Goal: Task Accomplishment & Management: Use online tool/utility

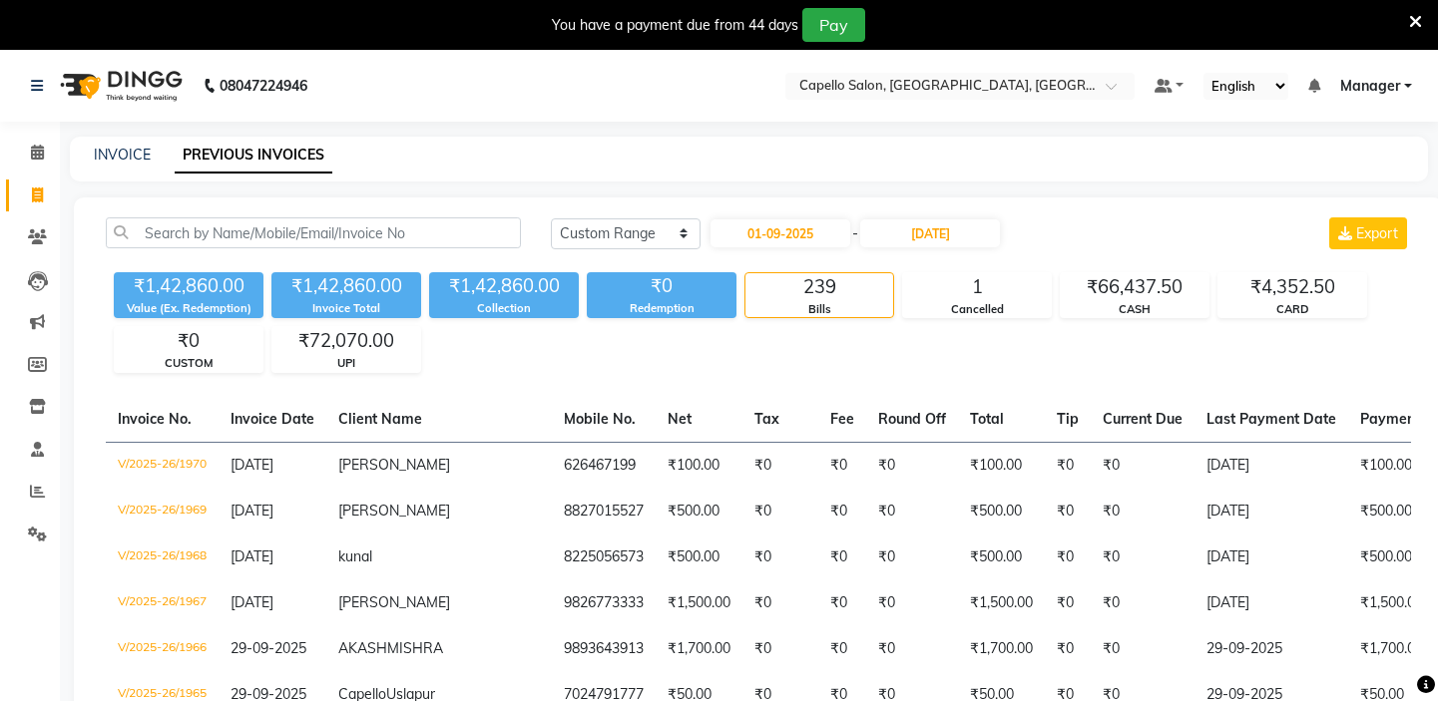
select select "range"
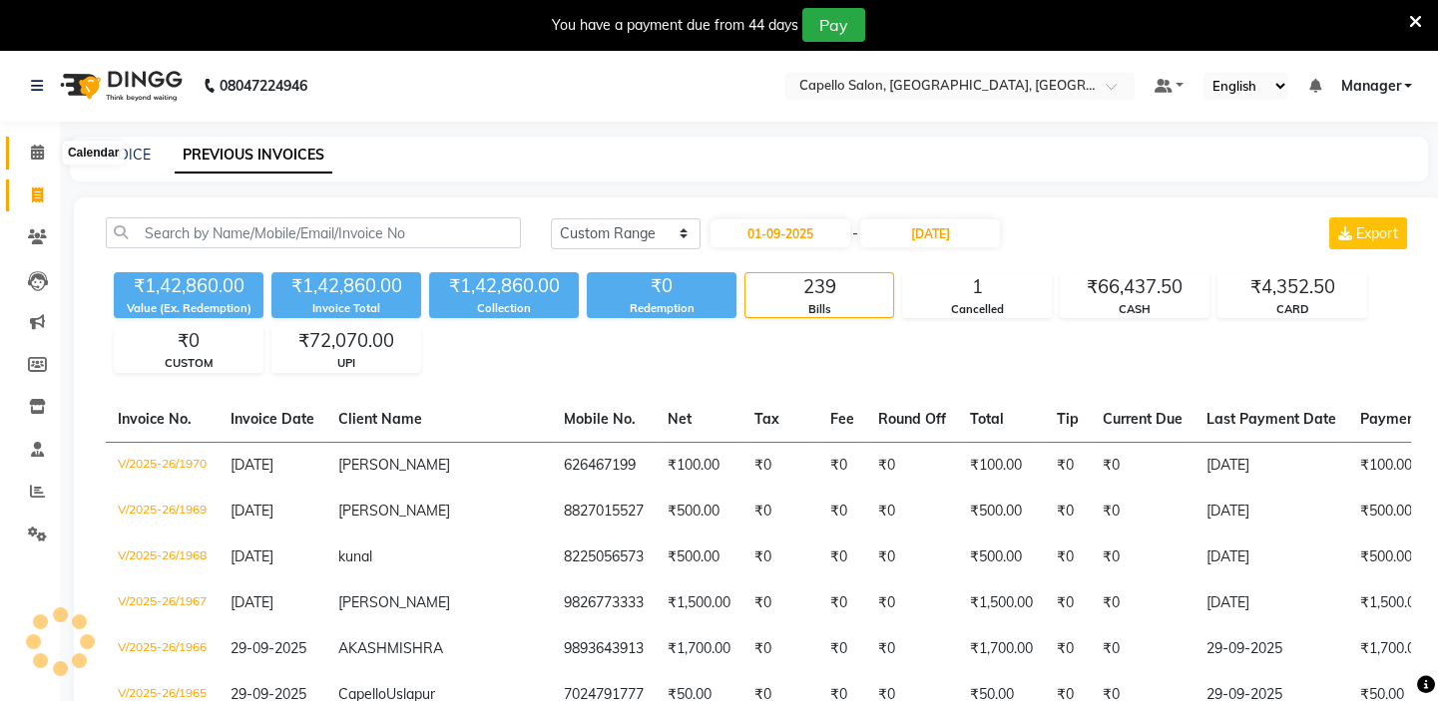
click at [34, 153] on icon at bounding box center [37, 152] width 13 height 15
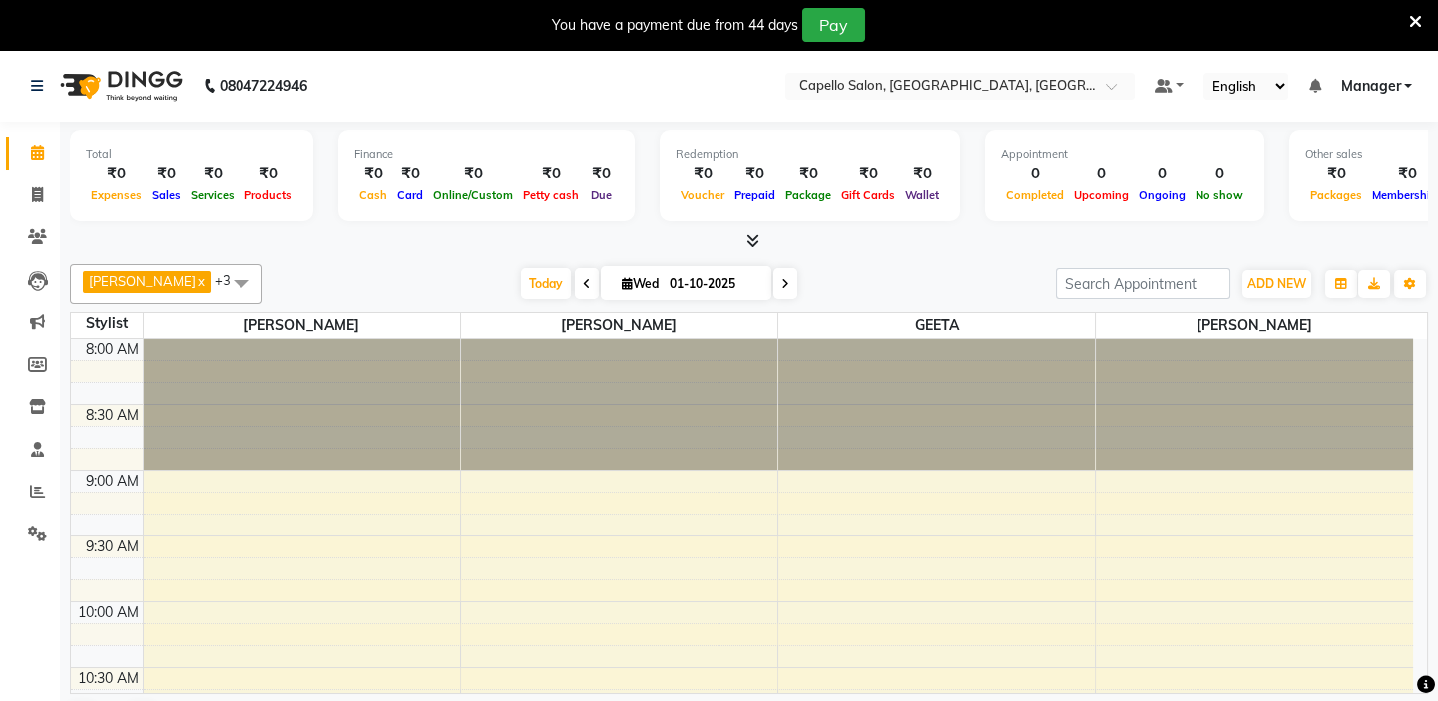
click at [567, 83] on nav "08047224946 Select Location × Capello Salon, Uslapur, Bilaspur Default Panel My…" at bounding box center [719, 86] width 1438 height 72
click at [555, 79] on nav "08047224946 Select Location × Capello Salon, Uslapur, Bilaspur Default Panel My…" at bounding box center [719, 86] width 1438 height 72
click at [556, 79] on nav "08047224946 Select Location × Capello Salon, Uslapur, Bilaspur Default Panel My…" at bounding box center [719, 86] width 1438 height 72
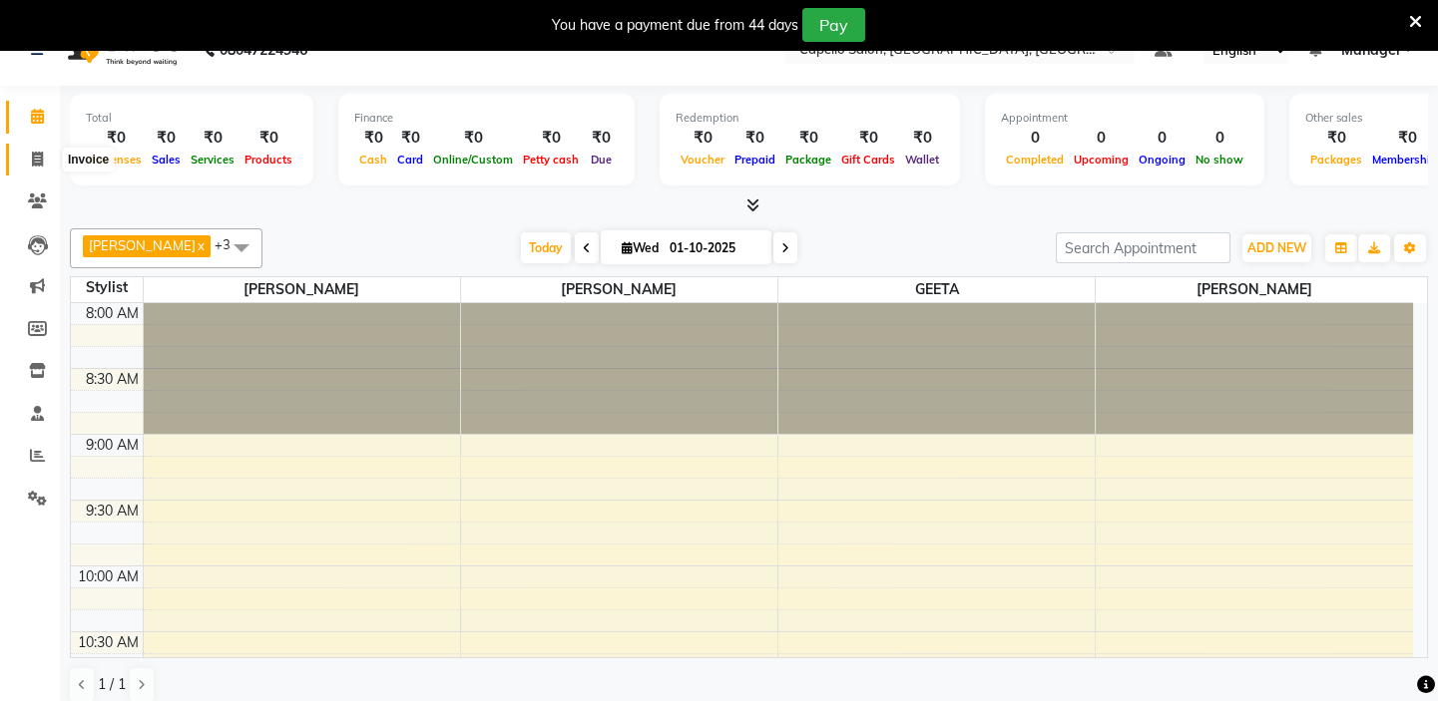
click at [35, 152] on icon at bounding box center [37, 159] width 11 height 15
select select "service"
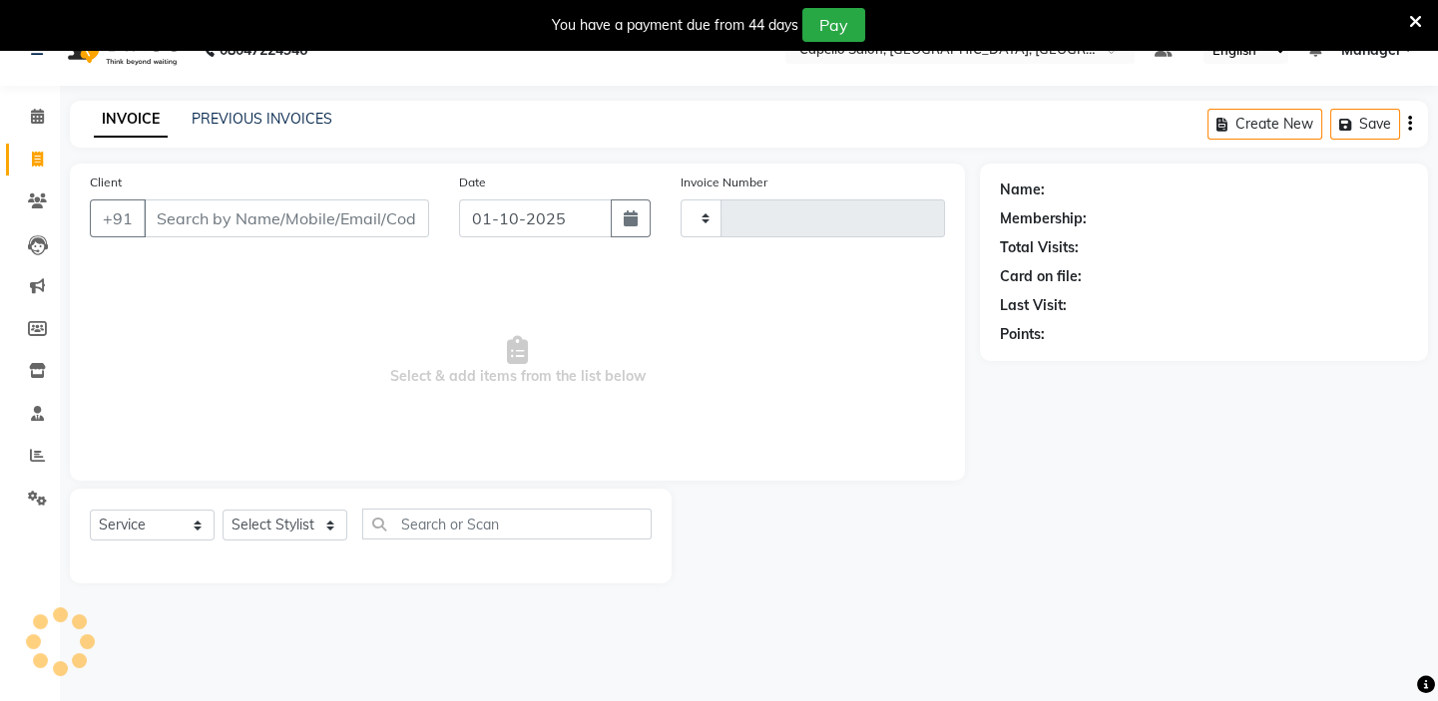
type input "1971"
select select "4763"
click at [199, 212] on input "Client" at bounding box center [286, 219] width 285 height 38
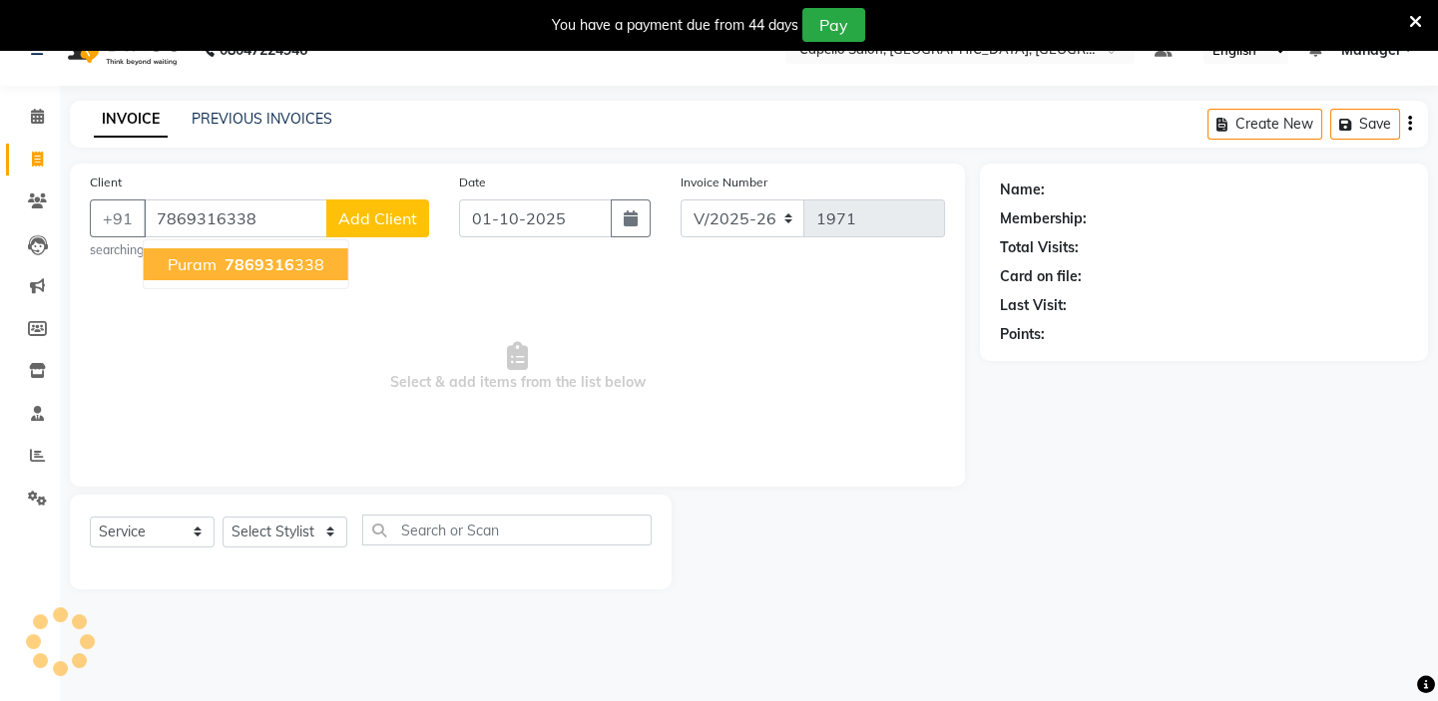
type input "7869316338"
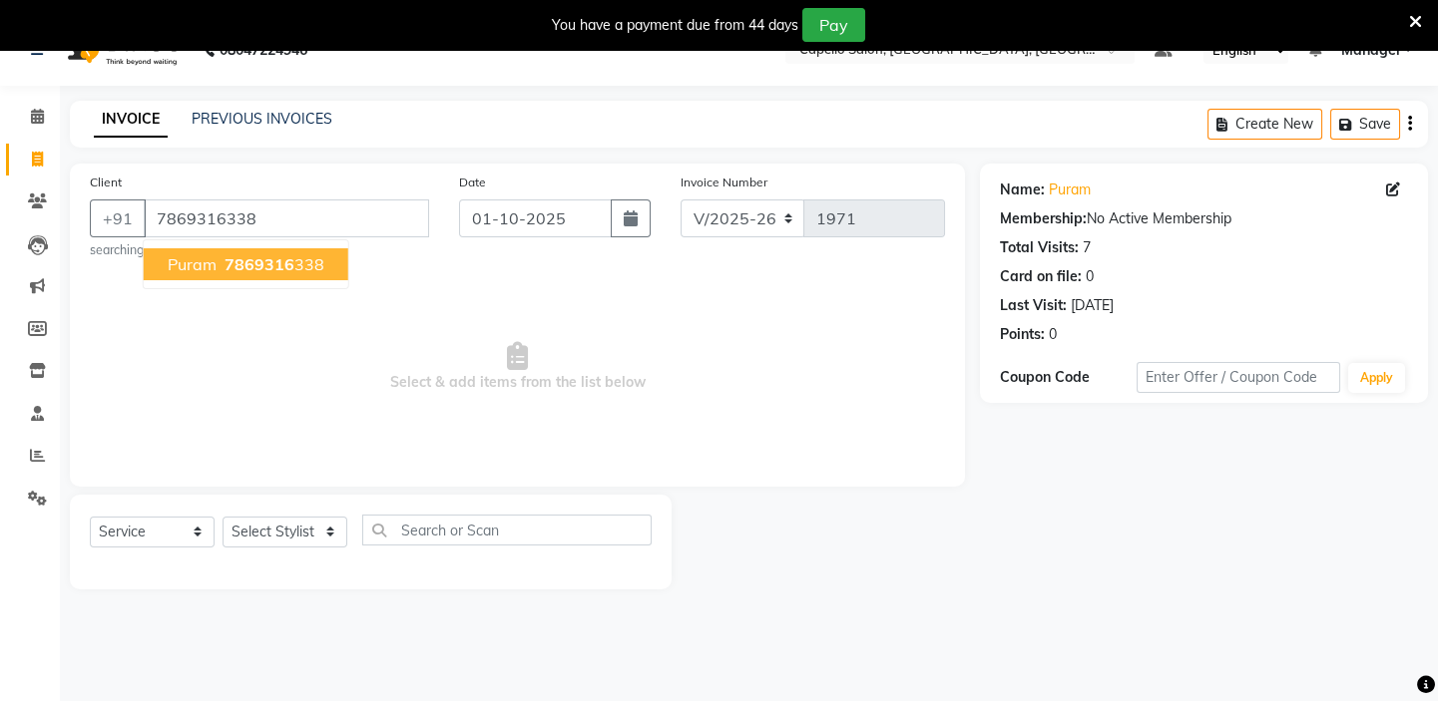
click at [288, 258] on span "7869316" at bounding box center [260, 264] width 70 height 20
click at [315, 531] on select "Select Stylist Admin [PERSON_NAME] [PERSON_NAME] [PERSON_NAME] [PERSON_NAME] Ma…" at bounding box center [285, 532] width 125 height 31
select select "28945"
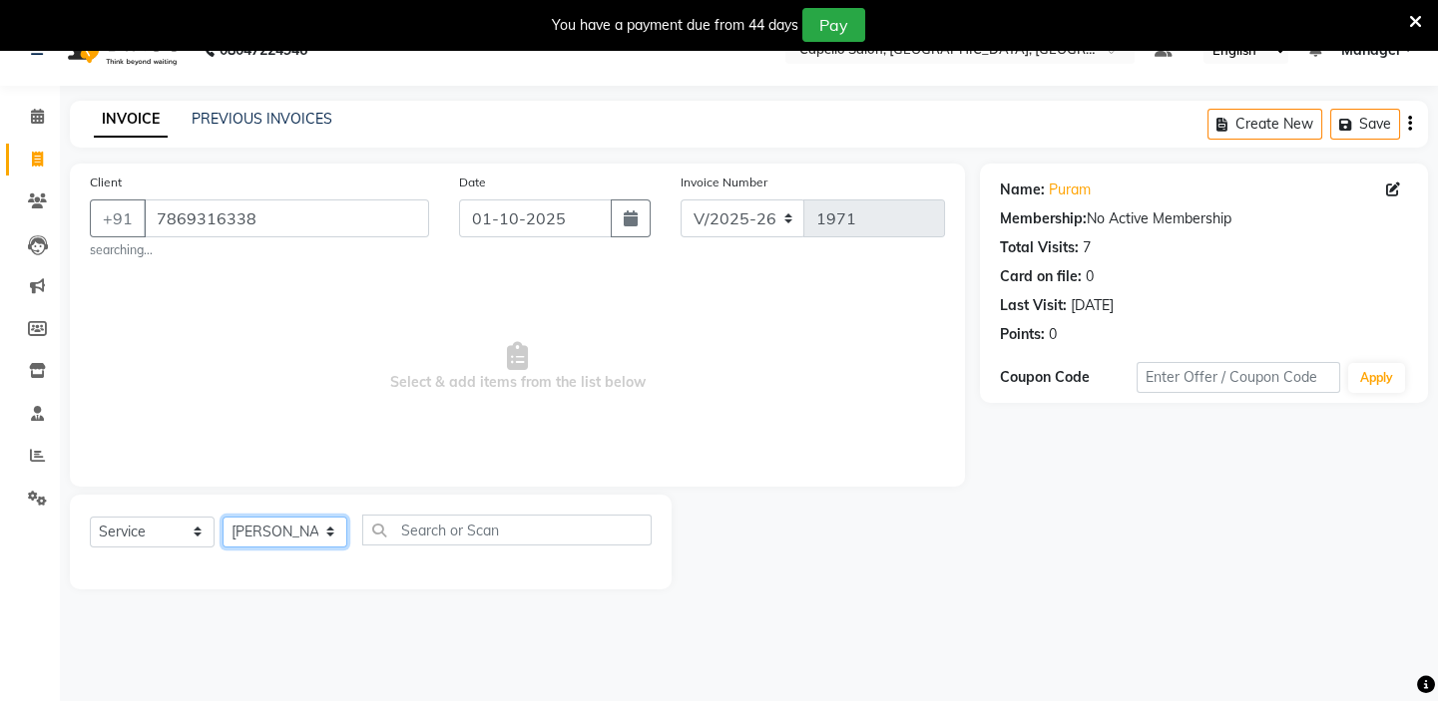
click at [223, 517] on select "Select Stylist Admin [PERSON_NAME] [PERSON_NAME] [PERSON_NAME] [PERSON_NAME] Ma…" at bounding box center [285, 532] width 125 height 31
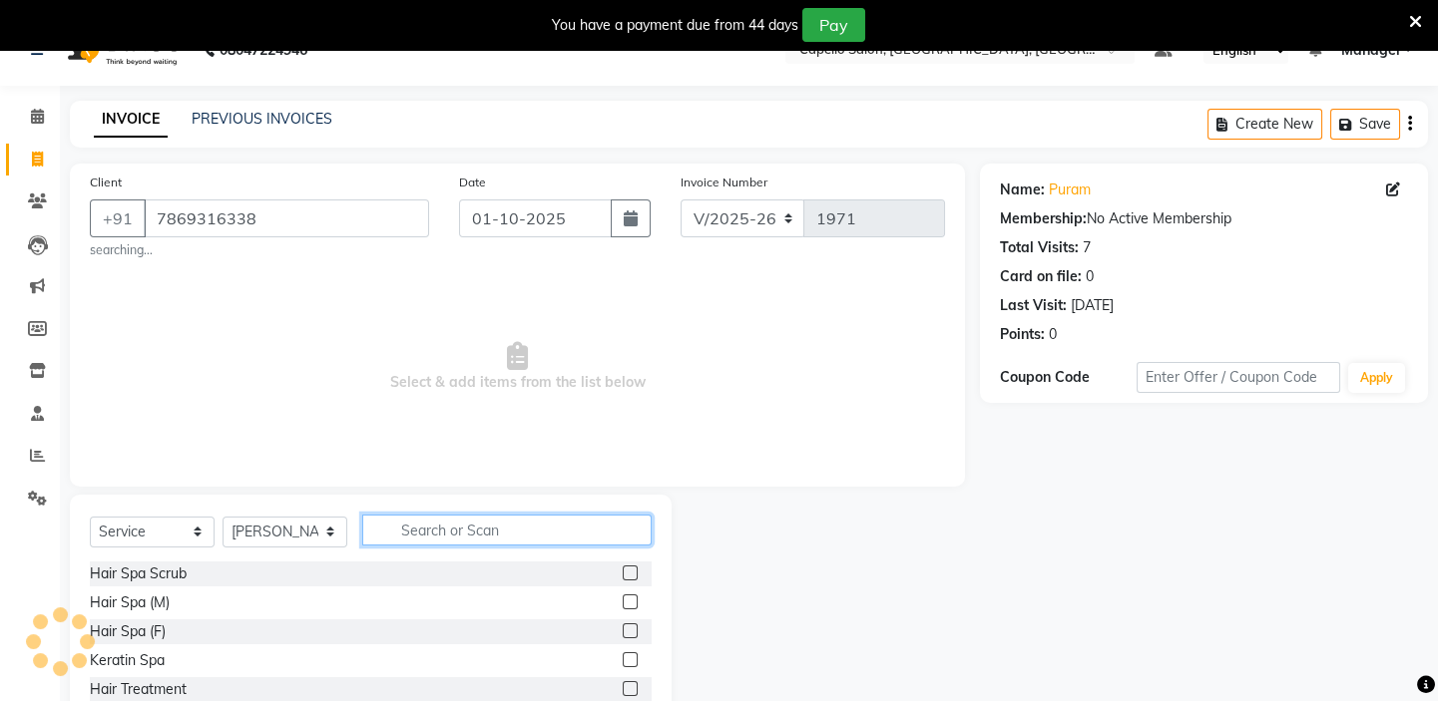
click at [435, 531] on input "text" at bounding box center [506, 530] width 289 height 31
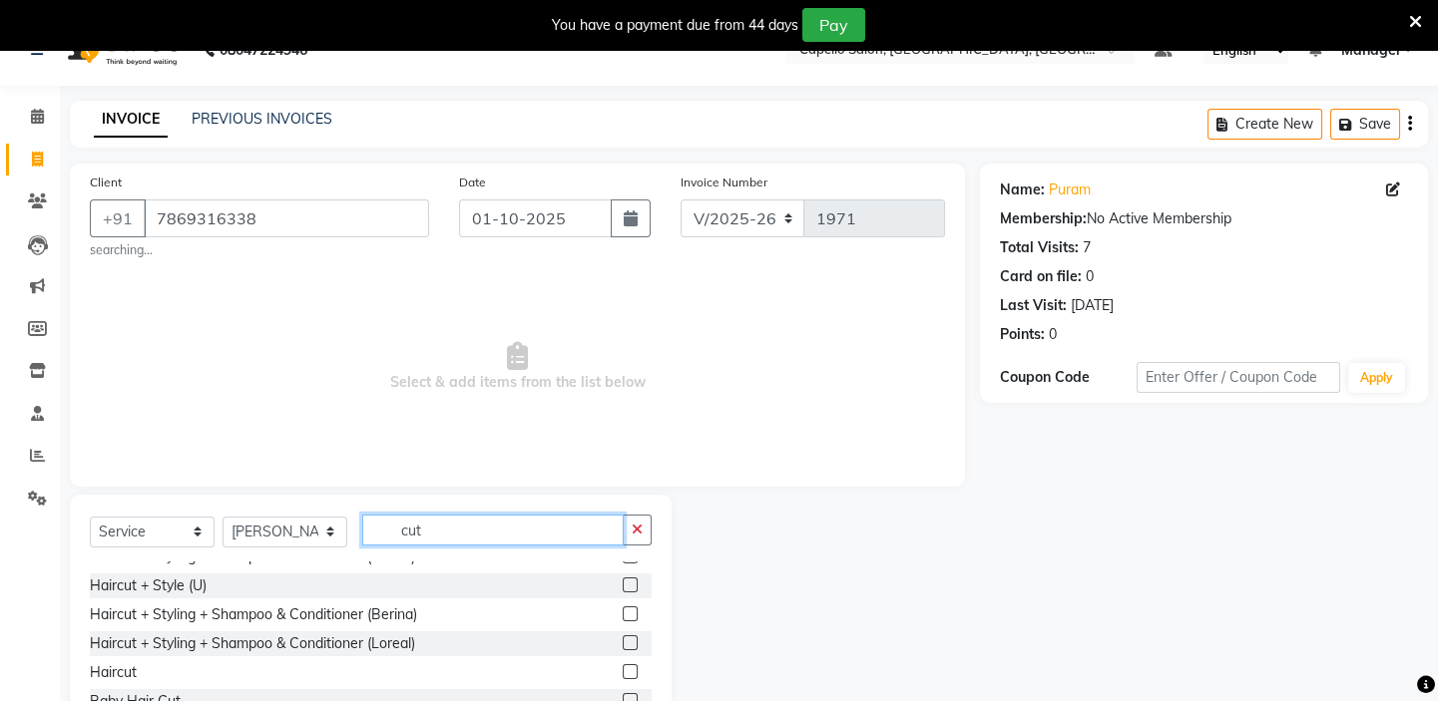
scroll to position [90, 0]
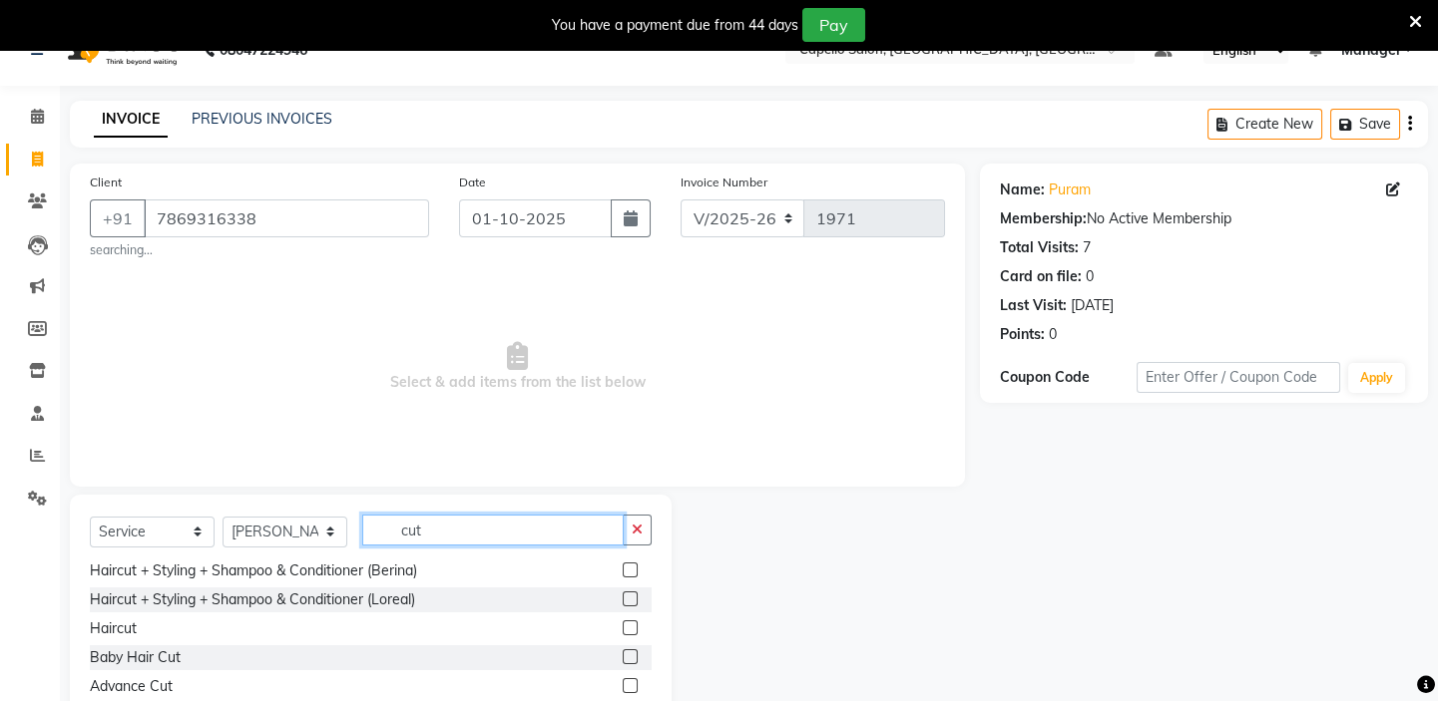
type input "cut"
click at [623, 627] on label at bounding box center [630, 628] width 15 height 15
click at [623, 627] on input "checkbox" at bounding box center [629, 629] width 13 height 13
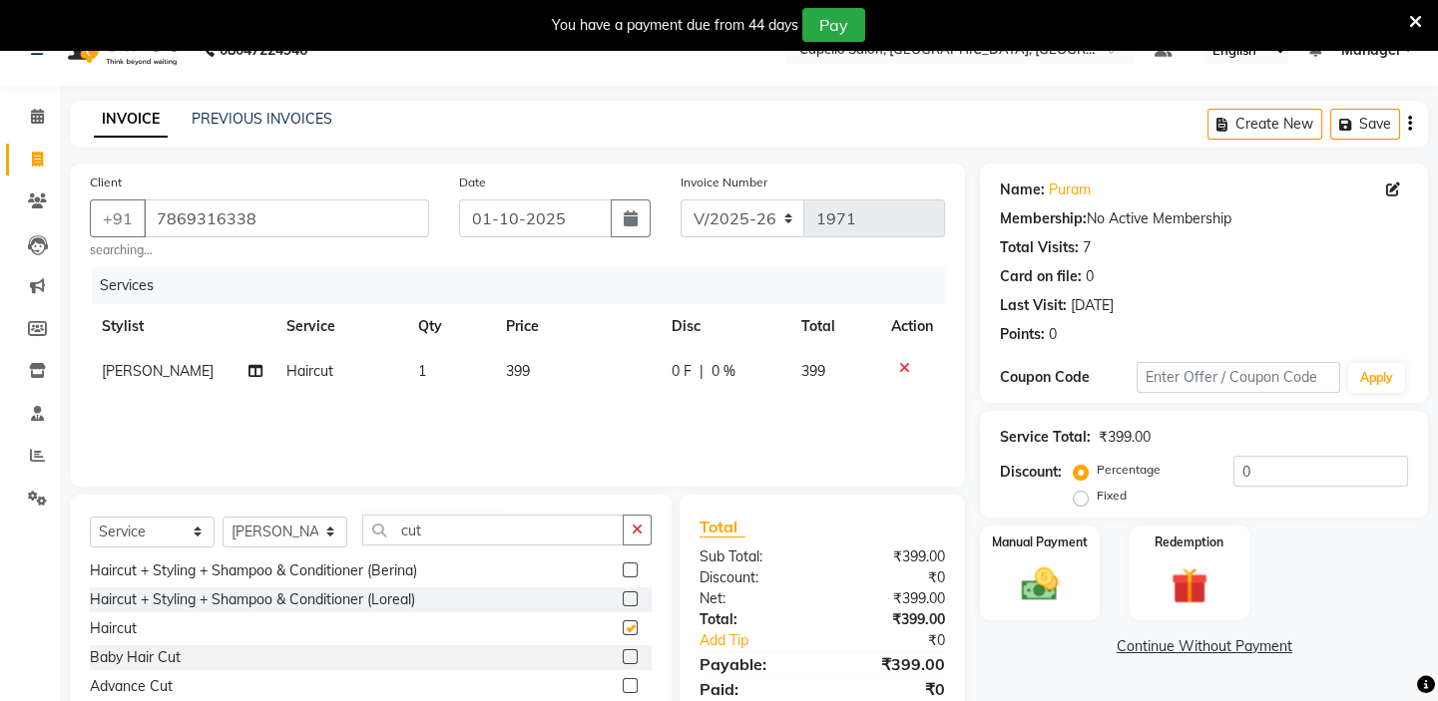
checkbox input "false"
click at [552, 369] on td "399" at bounding box center [577, 371] width 167 height 45
select select "28945"
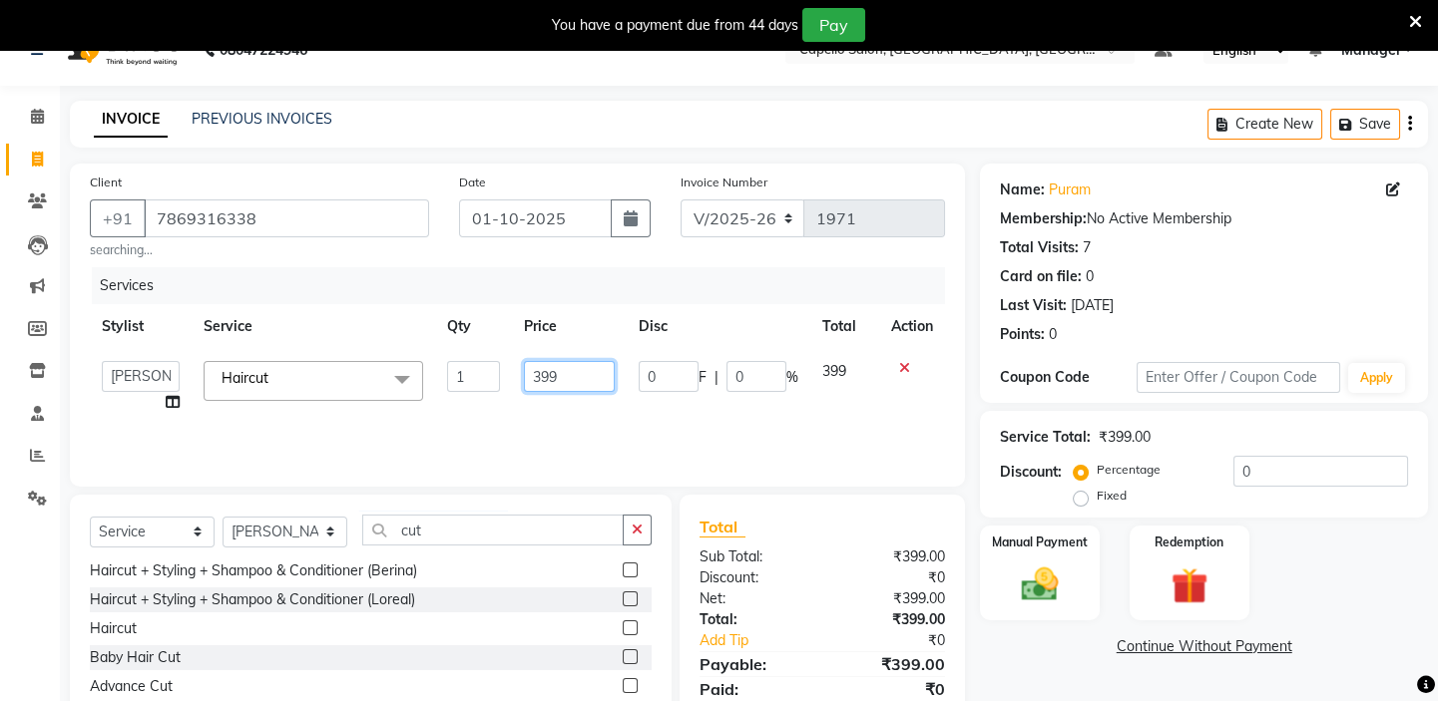
click at [573, 369] on input "399" at bounding box center [569, 376] width 91 height 31
type input "3"
type input "300"
click at [585, 402] on div "Services Stylist Service Qty Price Disc Total Action Admin [PERSON_NAME] shirwa…" at bounding box center [517, 367] width 855 height 200
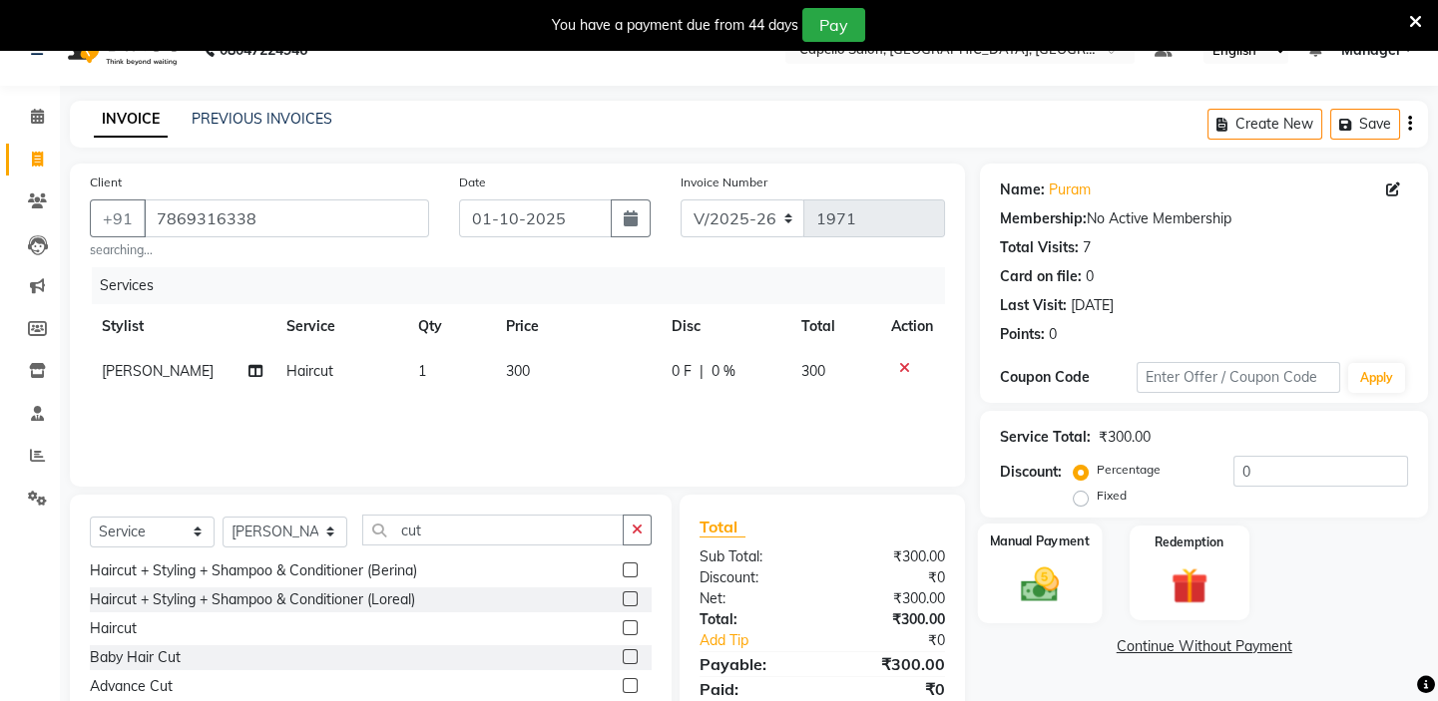
click at [1050, 558] on div "Manual Payment" at bounding box center [1040, 573] width 124 height 99
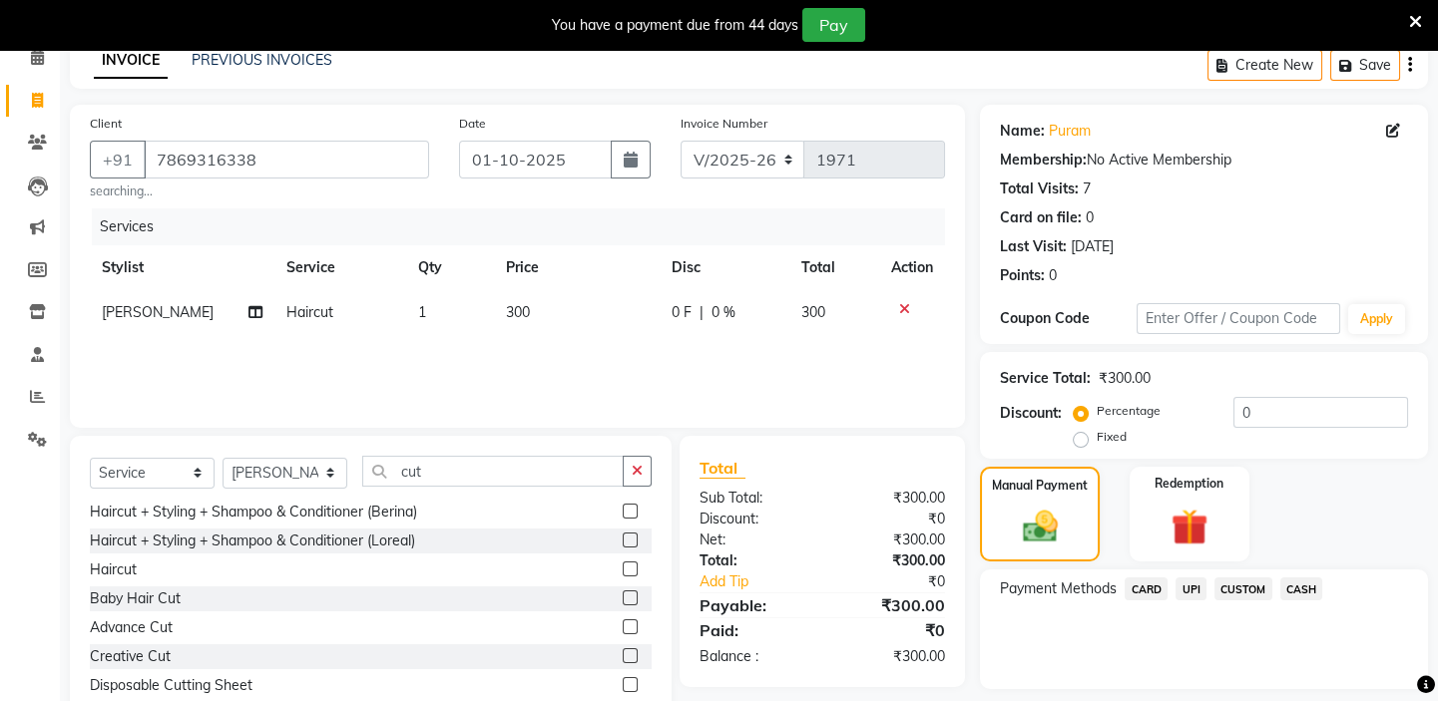
scroll to position [155, 0]
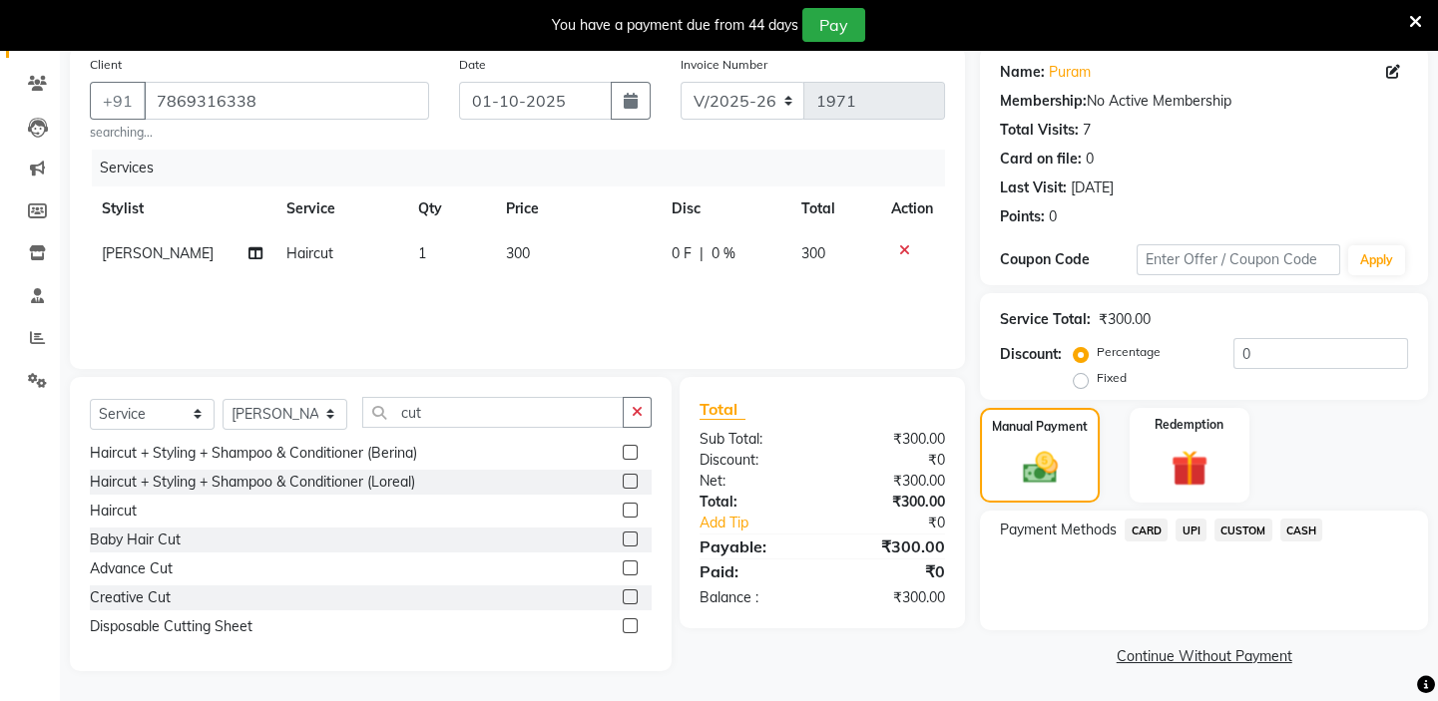
click at [1304, 523] on span "CASH" at bounding box center [1301, 530] width 43 height 23
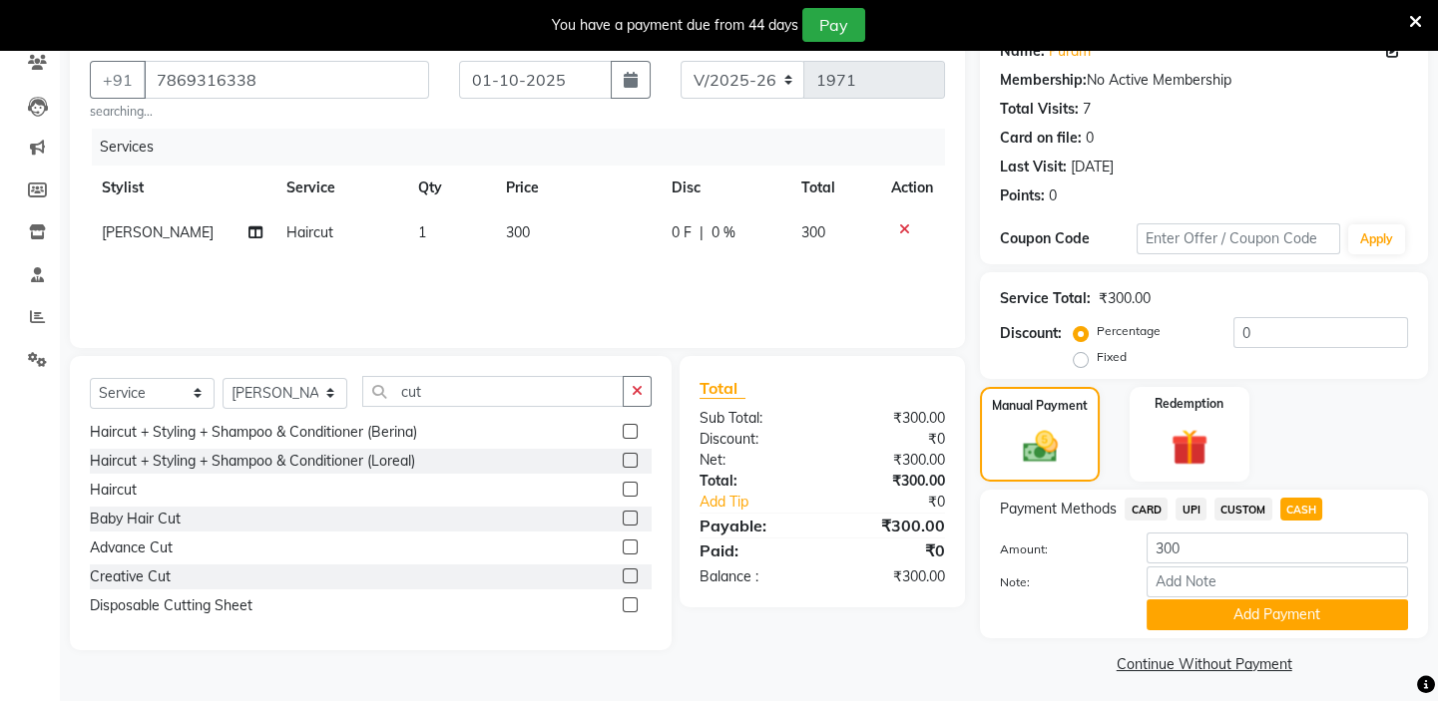
scroll to position [183, 0]
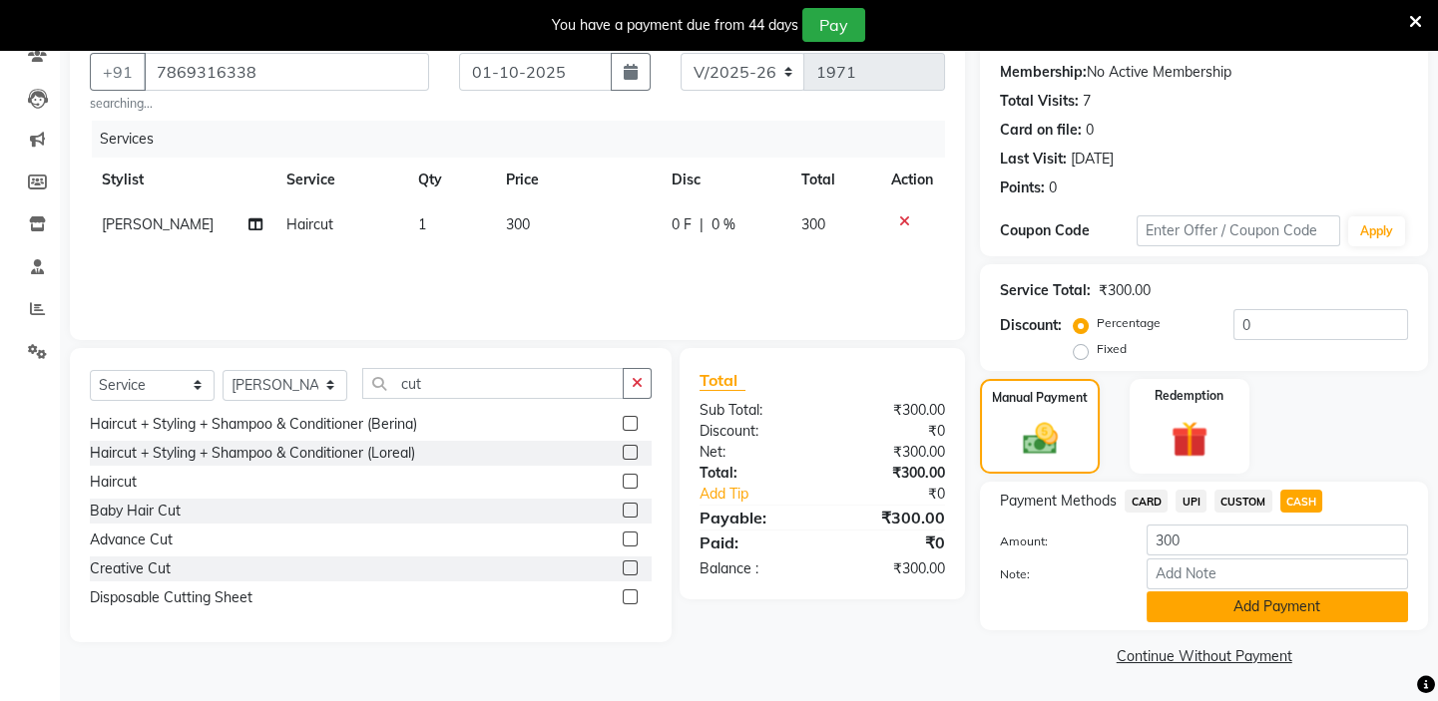
click at [1284, 613] on button "Add Payment" at bounding box center [1276, 607] width 261 height 31
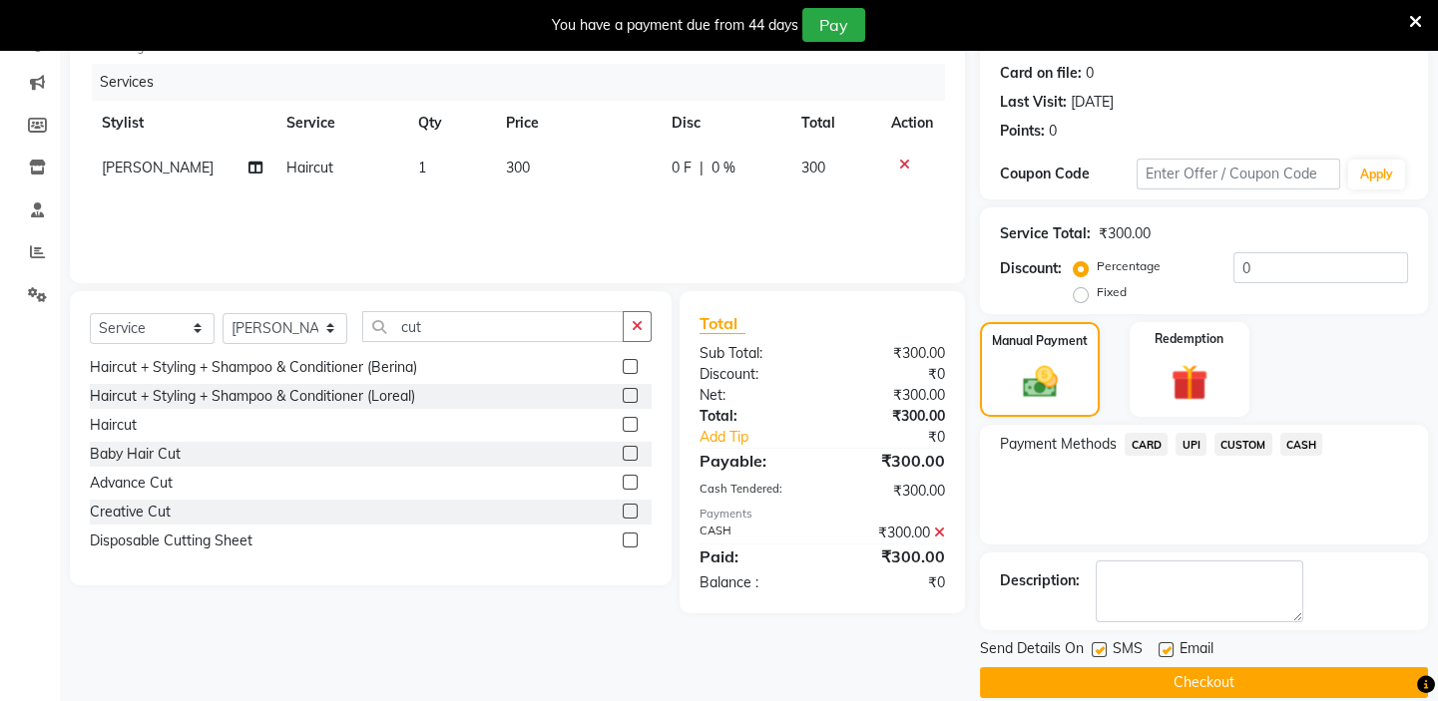
scroll to position [265, 0]
